Goal: Consume media (video, audio)

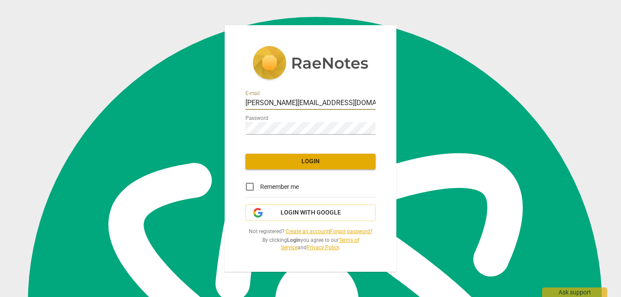
click at [312, 159] on span "Login" at bounding box center [310, 161] width 116 height 9
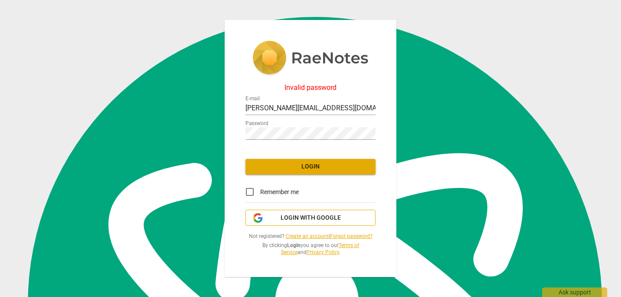
click at [308, 218] on span "Login with Google" at bounding box center [311, 217] width 60 height 9
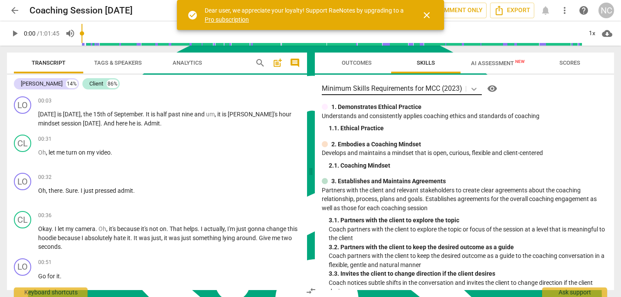
click at [477, 87] on icon at bounding box center [474, 89] width 9 height 9
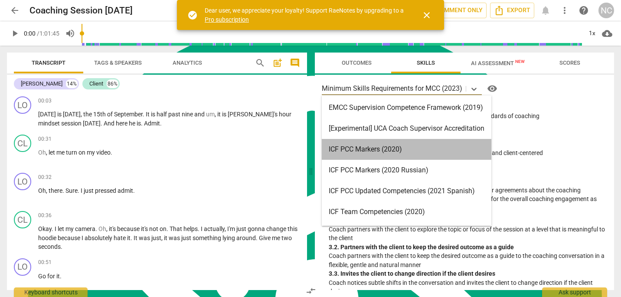
click at [428, 150] on div "ICF PCC Markers (2020)" at bounding box center [407, 149] width 170 height 21
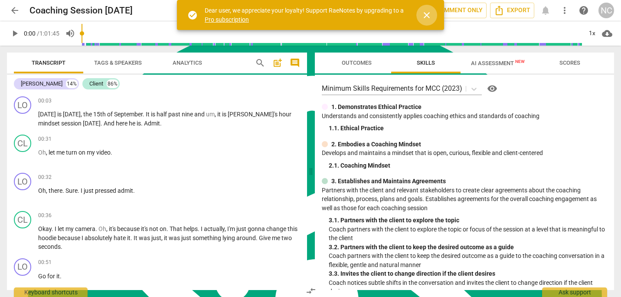
click at [426, 11] on span "close" at bounding box center [427, 15] width 10 height 10
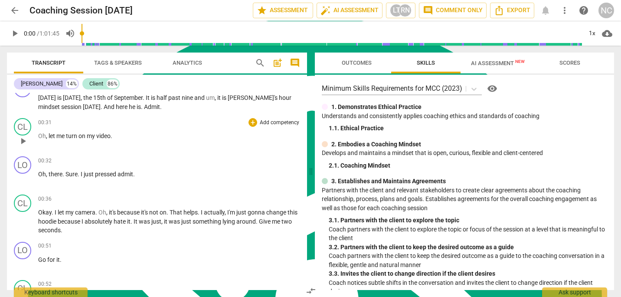
scroll to position [17, 0]
click at [15, 33] on span "play_arrow" at bounding box center [15, 33] width 10 height 10
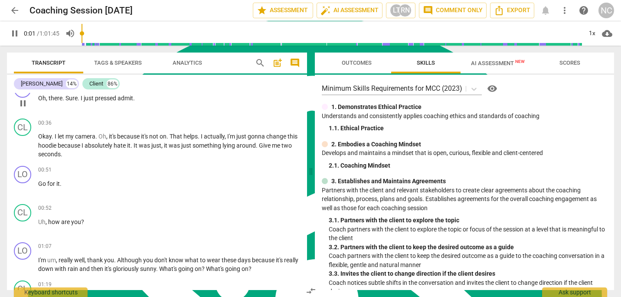
scroll to position [98, 0]
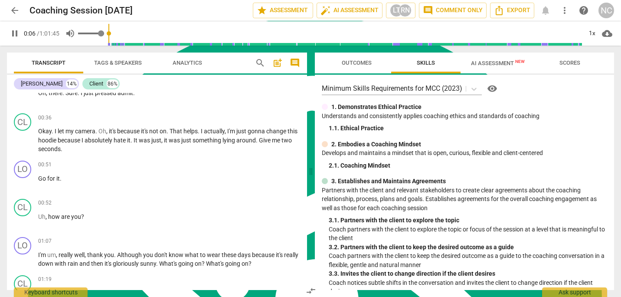
type input "7"
click at [71, 32] on span "volume_up" at bounding box center [70, 33] width 10 height 10
type input "0"
type input "8"
type input "0.03"
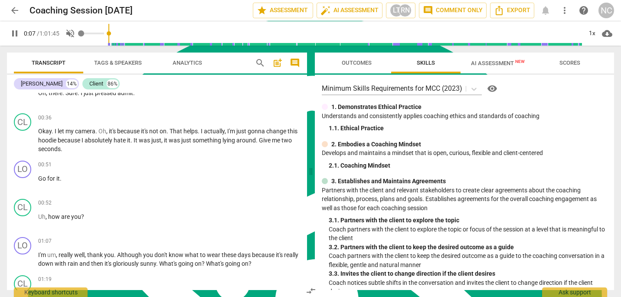
type input "8"
type input "0.1"
type input "8"
type input "0.29"
type input "8"
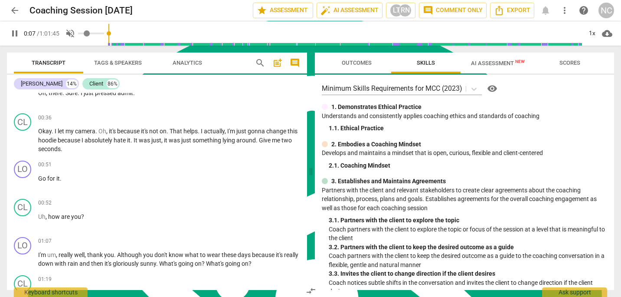
type input "0.53"
type input "8"
type input "0.78"
type input "8"
type input "1"
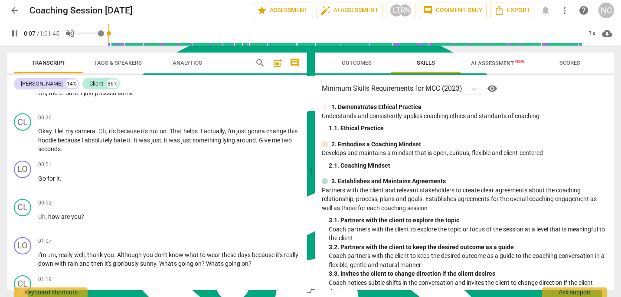
type input "8"
drag, startPoint x: 83, startPoint y: 34, endPoint x: 115, endPoint y: 34, distance: 32.5
type input "1"
click at [104, 34] on input "range" at bounding box center [91, 34] width 26 height 2
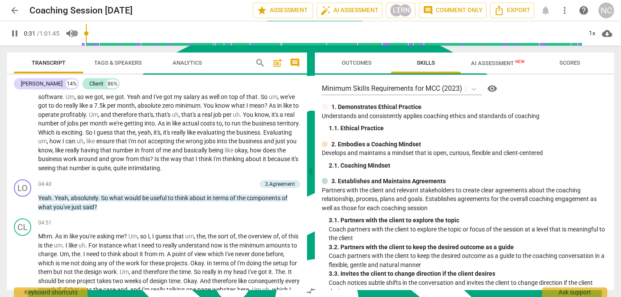
scroll to position [558, 0]
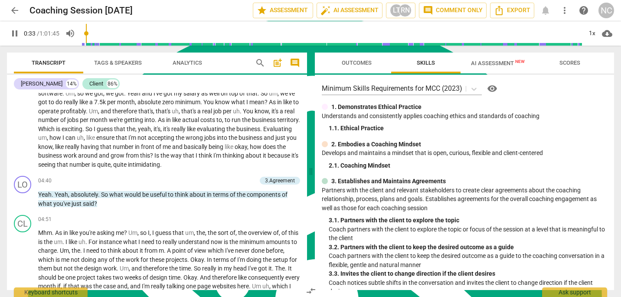
type input "33"
